Goal: Task Accomplishment & Management: Use online tool/utility

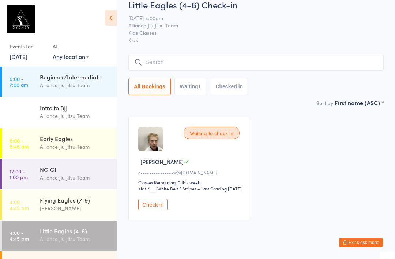
click at [39, 229] on link "4:00 - 4:45 pm Little Eagles (4-6) Alliance Jiu Jitsu Team" at bounding box center [59, 235] width 115 height 30
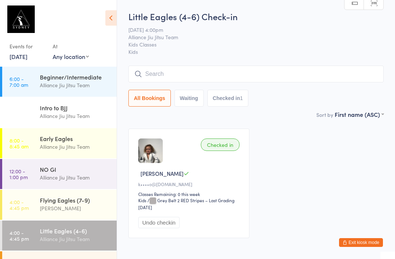
click at [37, 235] on link "4:00 - 4:45 pm Little Eagles (4-6) Alliance Jiu Jitsu Team" at bounding box center [59, 235] width 115 height 30
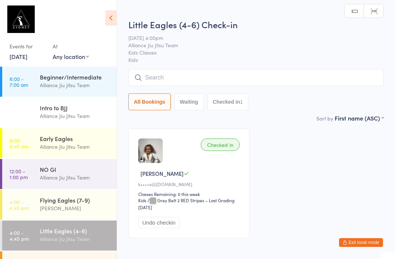
click at [46, 204] on div "Flying Eagles (7-9)" at bounding box center [75, 200] width 71 height 8
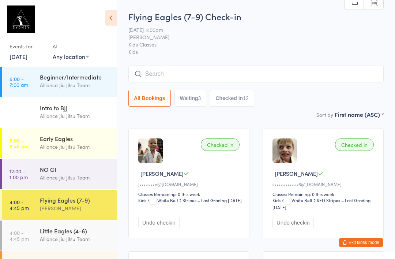
click at [37, 240] on link "4:00 - 4:45 pm Little Eagles (4-6) Alliance Jiu Jitsu Team" at bounding box center [59, 235] width 115 height 30
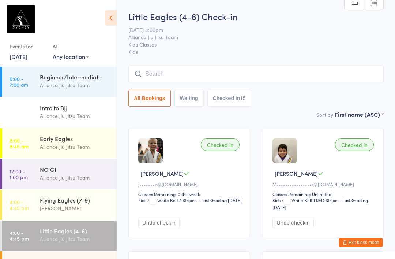
click at [327, 30] on span "[DATE] 4:00pm" at bounding box center [250, 29] width 244 height 7
click at [166, 71] on input "search" at bounding box center [255, 73] width 255 height 17
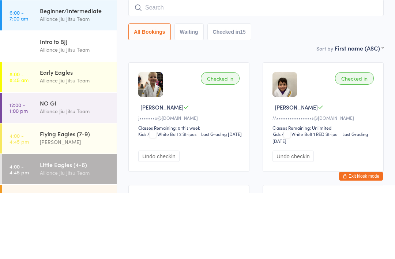
scroll to position [66, 0]
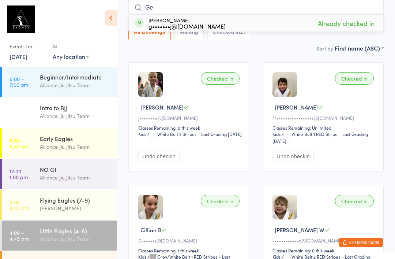
type input "G"
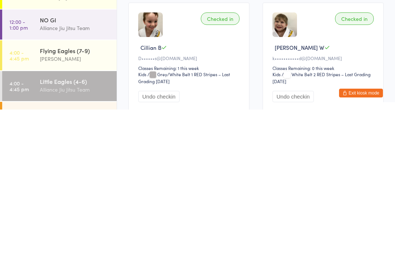
type input "."
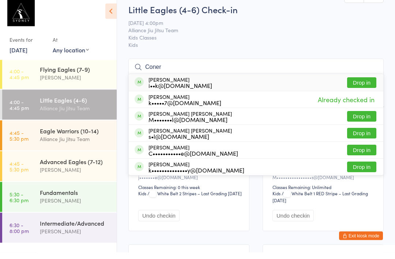
scroll to position [123, 0]
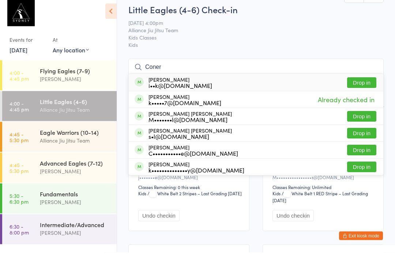
type input "Coner"
click at [226, 48] on span "Kids" at bounding box center [255, 51] width 255 height 7
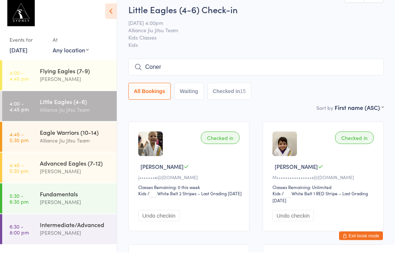
scroll to position [7, 0]
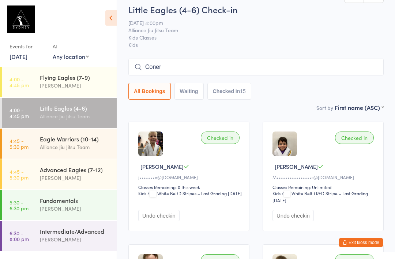
click at [280, 34] on span "Alliance Jiu Jitsu Team" at bounding box center [250, 29] width 244 height 7
click at [73, 222] on div "Intermediate/Advanced [PERSON_NAME]" at bounding box center [78, 235] width 77 height 29
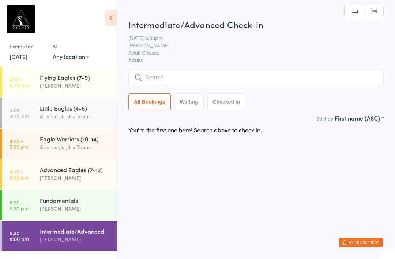
click at [97, 199] on div "Fundamentals" at bounding box center [75, 200] width 71 height 8
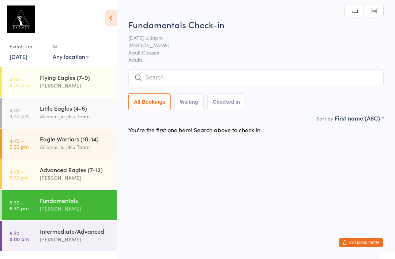
click at [208, 68] on div "Fundamentals Check-in [DATE] 5:30pm [PERSON_NAME] Adult Classes Adults Manual s…" at bounding box center [255, 66] width 255 height 96
click at [223, 80] on input "search" at bounding box center [255, 77] width 255 height 17
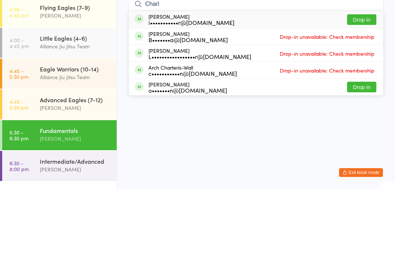
type input "Charl"
click at [363, 84] on button "Drop in" at bounding box center [361, 89] width 29 height 11
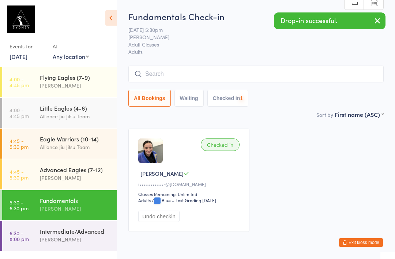
click at [82, 230] on div "Intermediate/Advanced" at bounding box center [75, 231] width 71 height 8
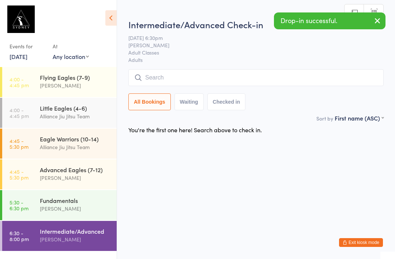
click at [211, 79] on input "search" at bounding box center [255, 77] width 255 height 17
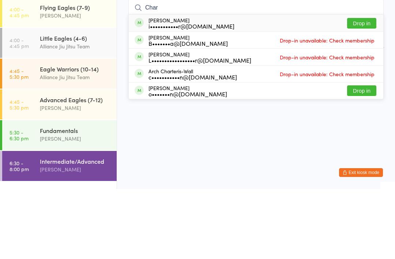
type input "Char"
click at [363, 88] on button "Drop in" at bounding box center [361, 93] width 29 height 11
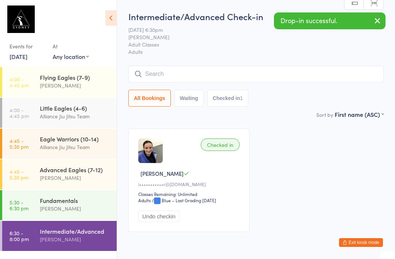
click at [88, 210] on div "[PERSON_NAME]" at bounding box center [75, 208] width 71 height 8
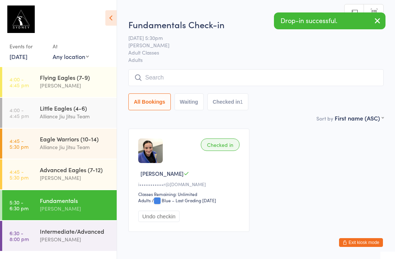
click at [91, 172] on div "Advanced Eagles (7-12)" at bounding box center [75, 169] width 71 height 8
